Goal: Task Accomplishment & Management: Complete application form

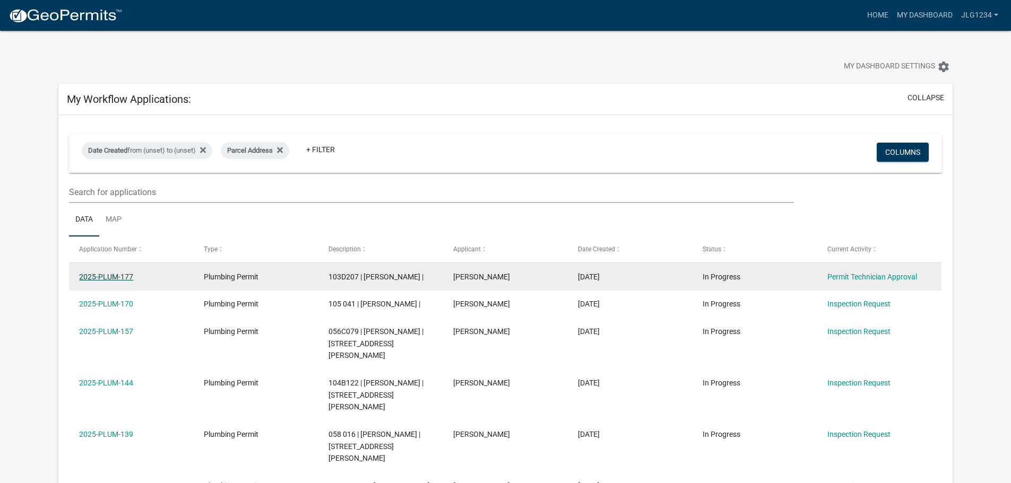
scroll to position [84, 0]
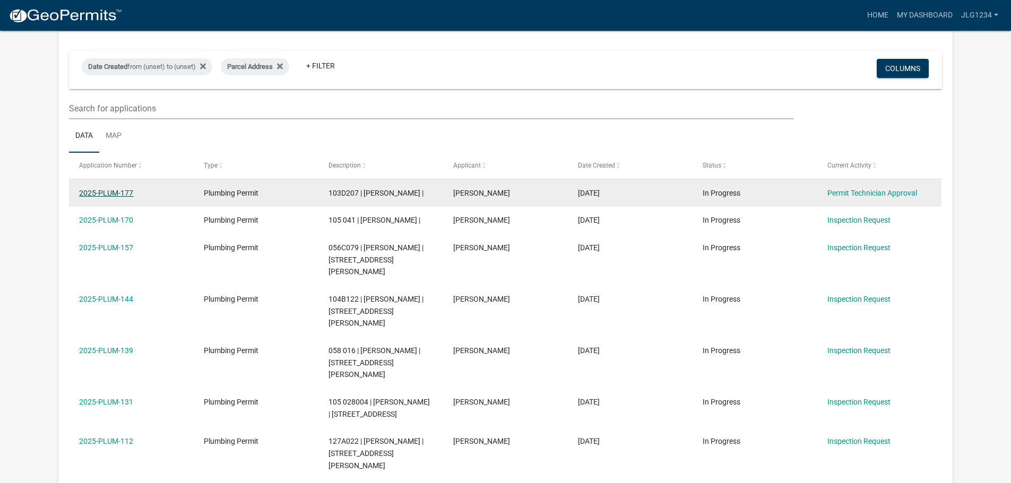
click at [103, 193] on link "2025-PLUM-177" at bounding box center [106, 193] width 54 height 8
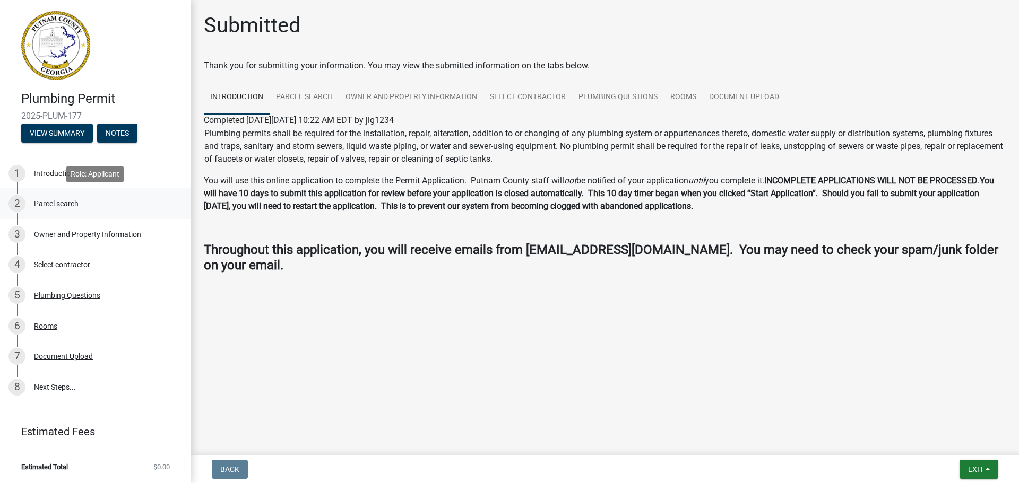
click at [64, 205] on div "Parcel search" at bounding box center [56, 203] width 45 height 7
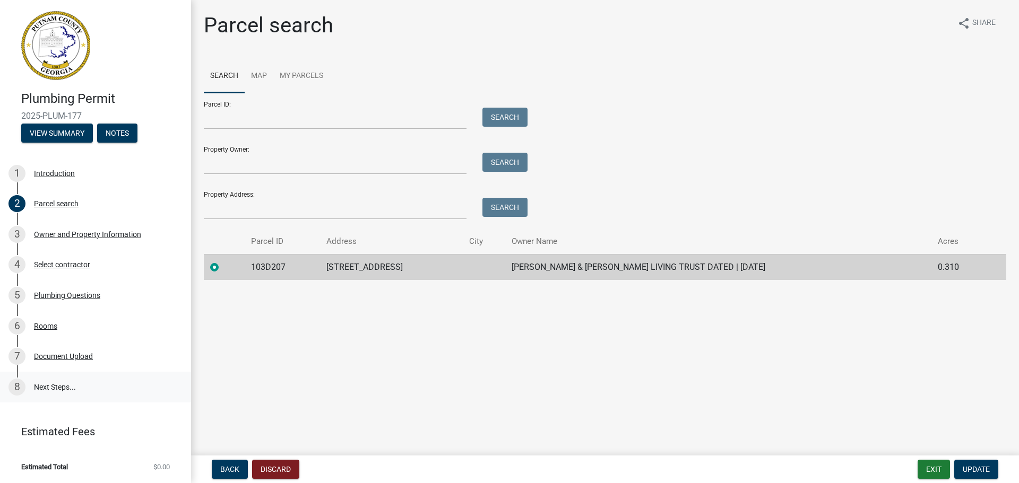
click at [41, 387] on link "8 Next Steps..." at bounding box center [95, 387] width 191 height 31
click at [55, 388] on link "8 Next Steps..." at bounding box center [95, 387] width 191 height 31
click at [81, 297] on div "Plumbing Questions" at bounding box center [67, 295] width 66 height 7
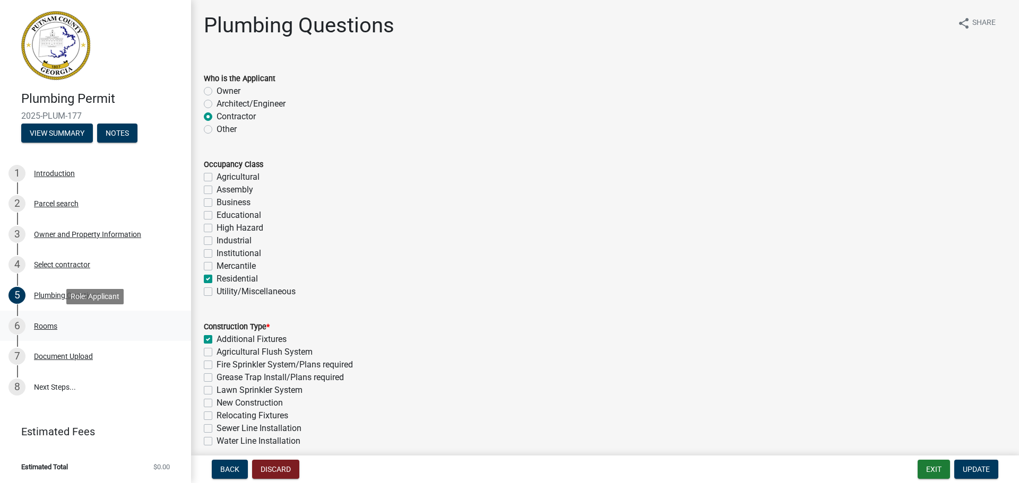
click at [49, 325] on div "Rooms" at bounding box center [45, 326] width 23 height 7
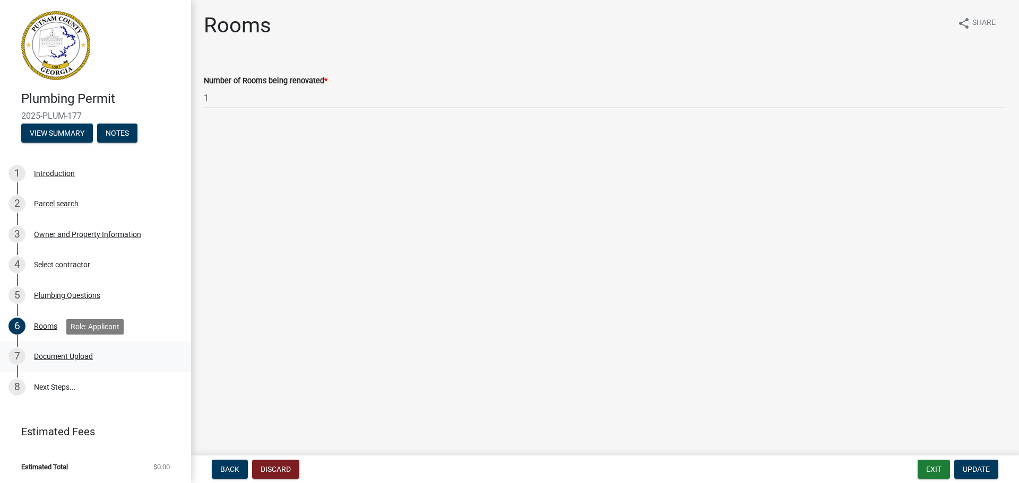
click at [66, 358] on div "Document Upload" at bounding box center [63, 356] width 59 height 7
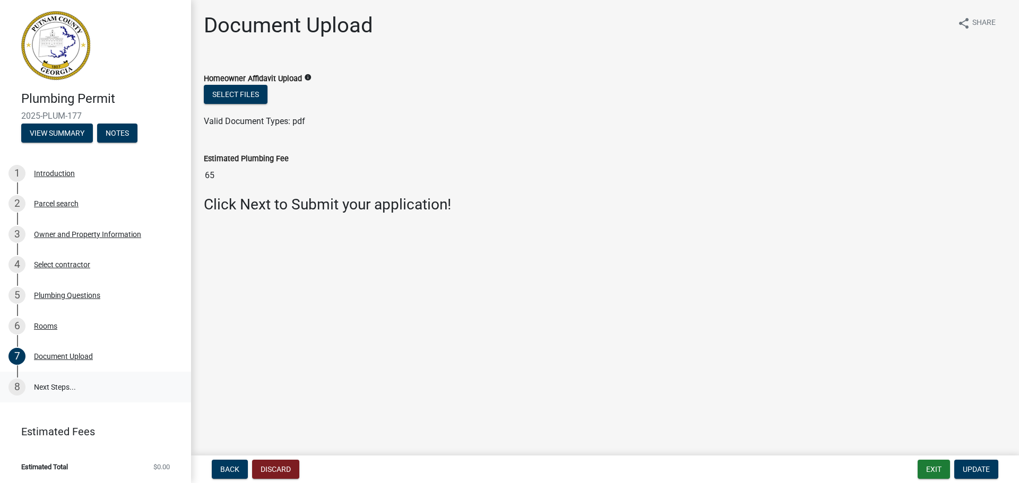
click at [38, 387] on link "8 Next Steps..." at bounding box center [95, 387] width 191 height 31
click at [936, 472] on button "Exit" at bounding box center [933, 469] width 32 height 19
